Goal: Task Accomplishment & Management: Manage account settings

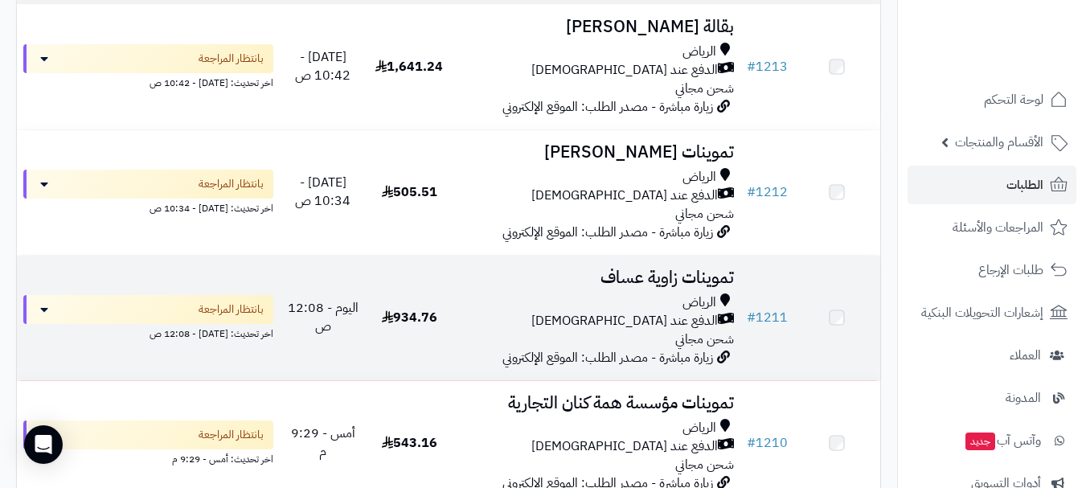
scroll to position [241, 0]
